Goal: Task Accomplishment & Management: Manage account settings

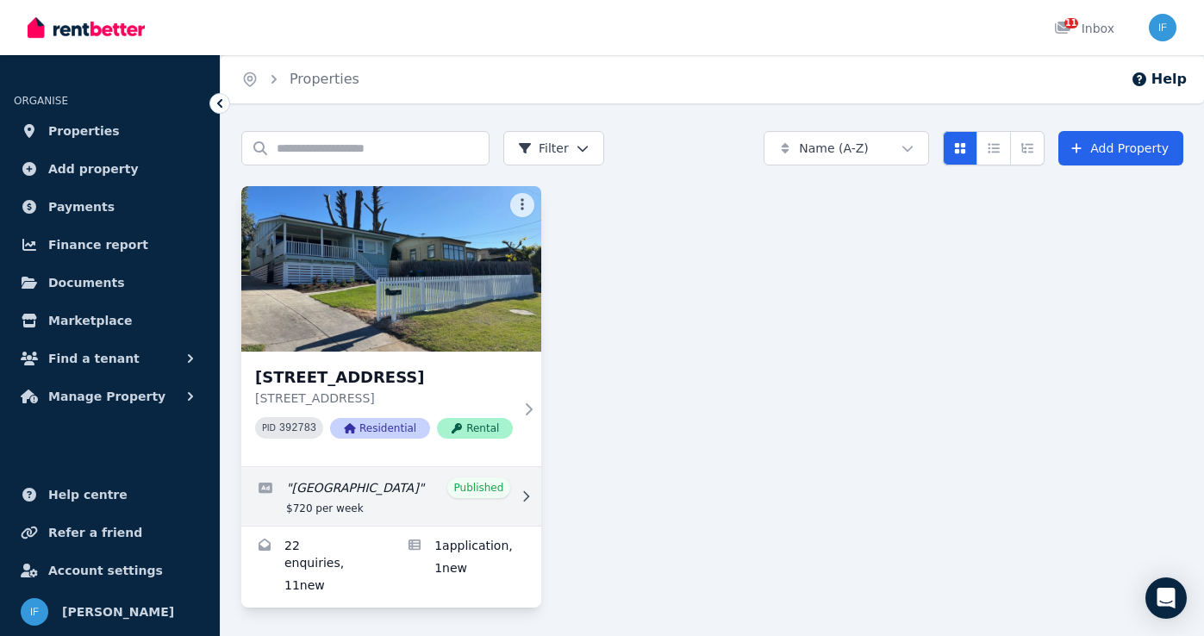
click at [462, 494] on link "Edit listing: PANORAMIC BEACH HOUSE" at bounding box center [391, 496] width 300 height 59
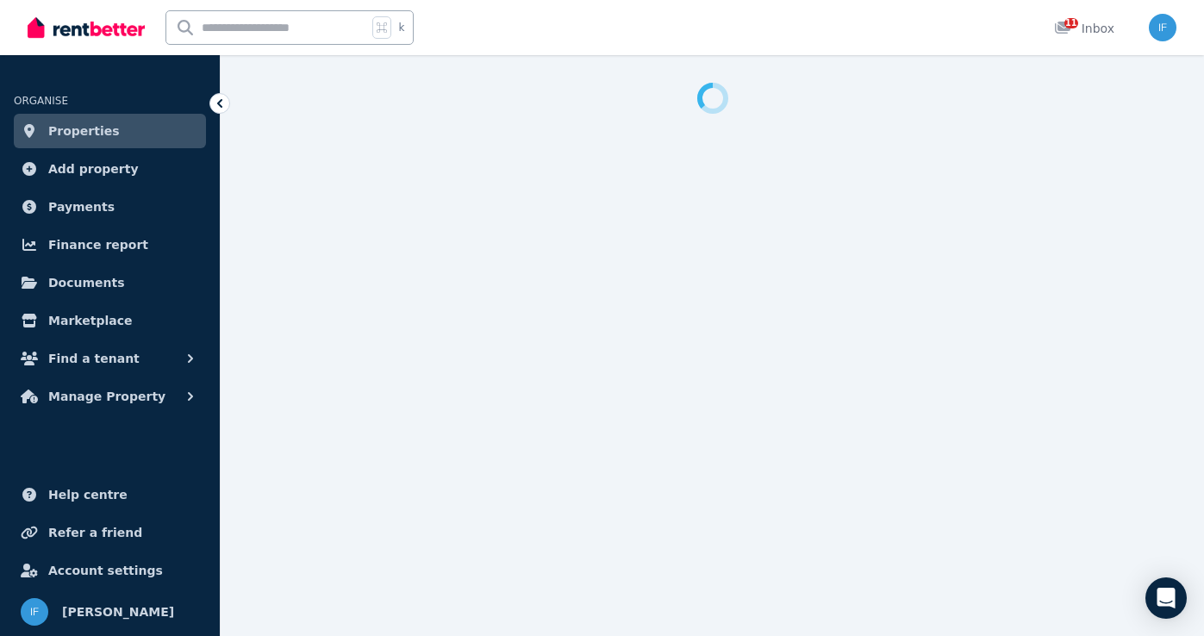
select select "**********"
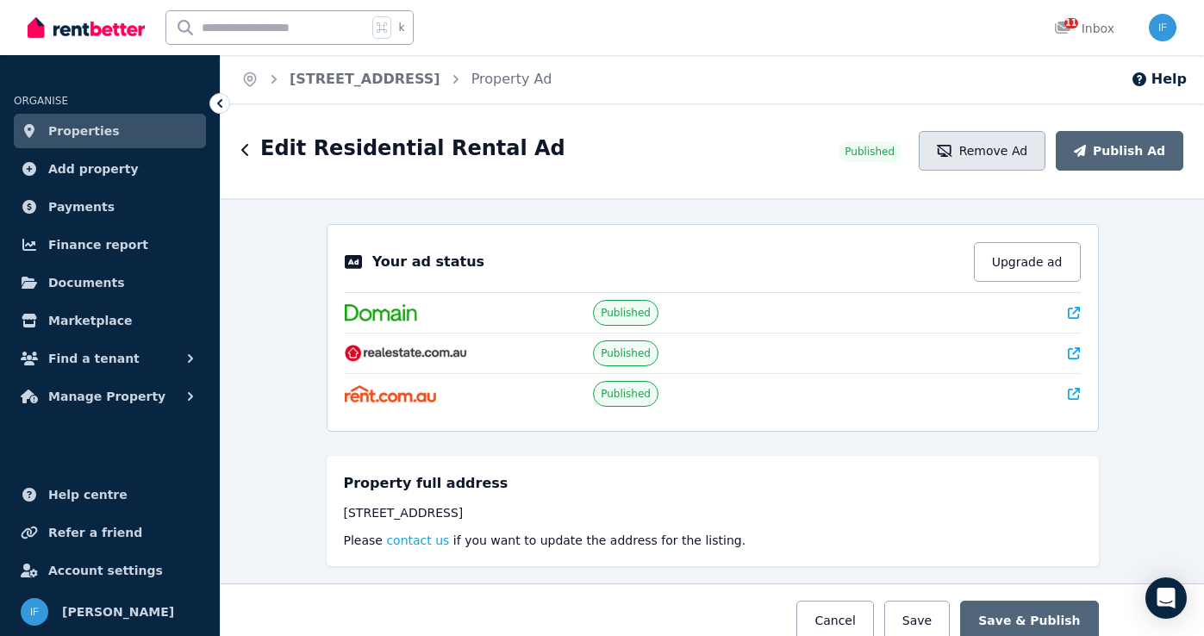
click at [948, 153] on button "Remove Ad" at bounding box center [982, 151] width 127 height 40
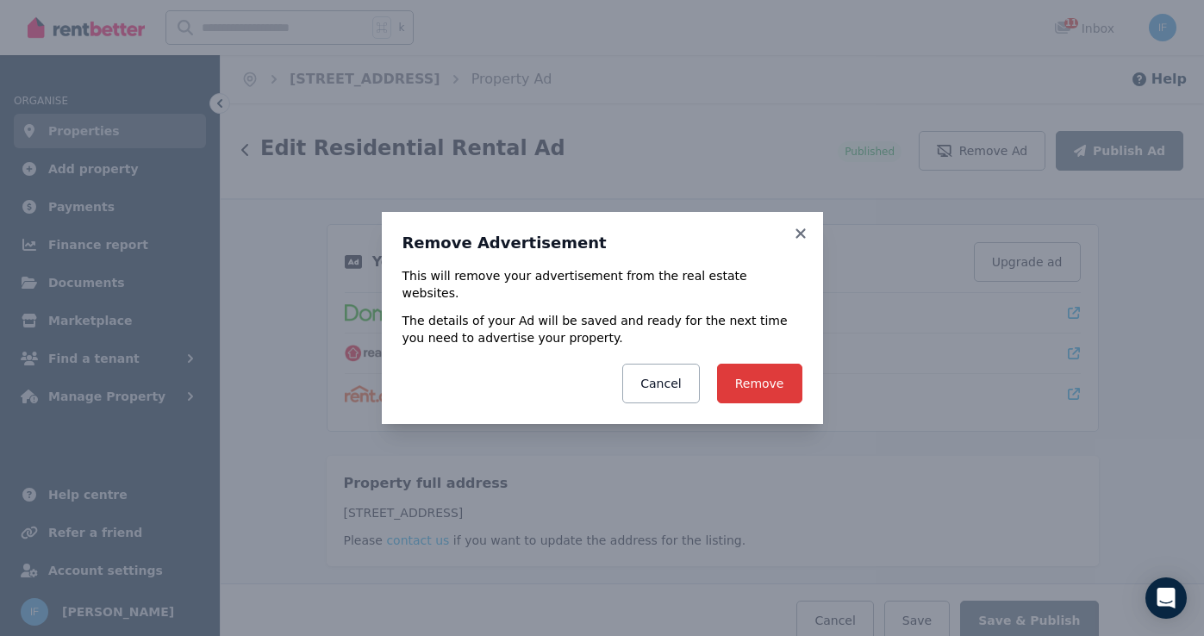
click at [758, 376] on button "Remove" at bounding box center [759, 384] width 85 height 40
